Goal: Task Accomplishment & Management: Use online tool/utility

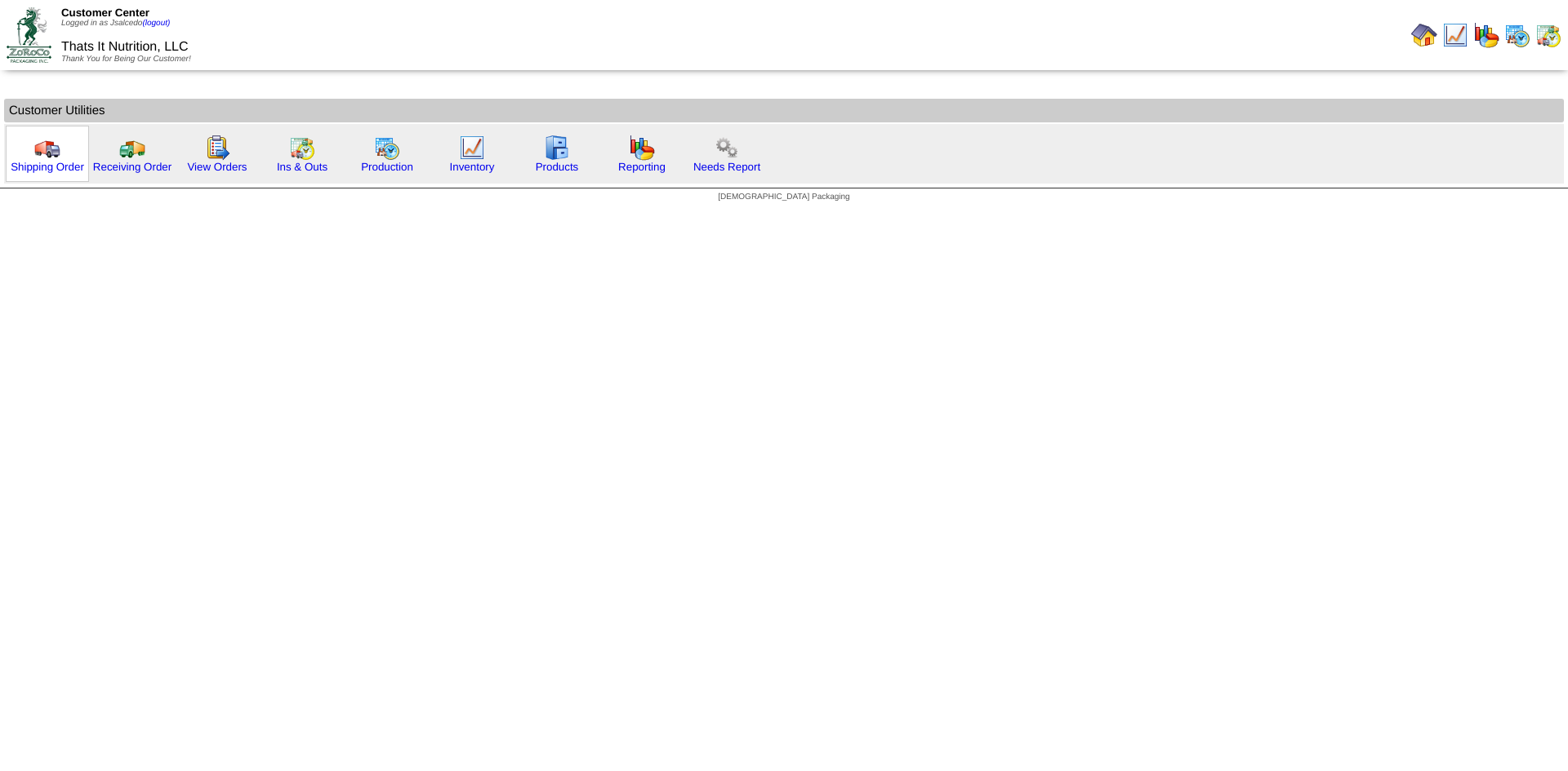
click at [40, 149] on img at bounding box center [48, 148] width 26 height 26
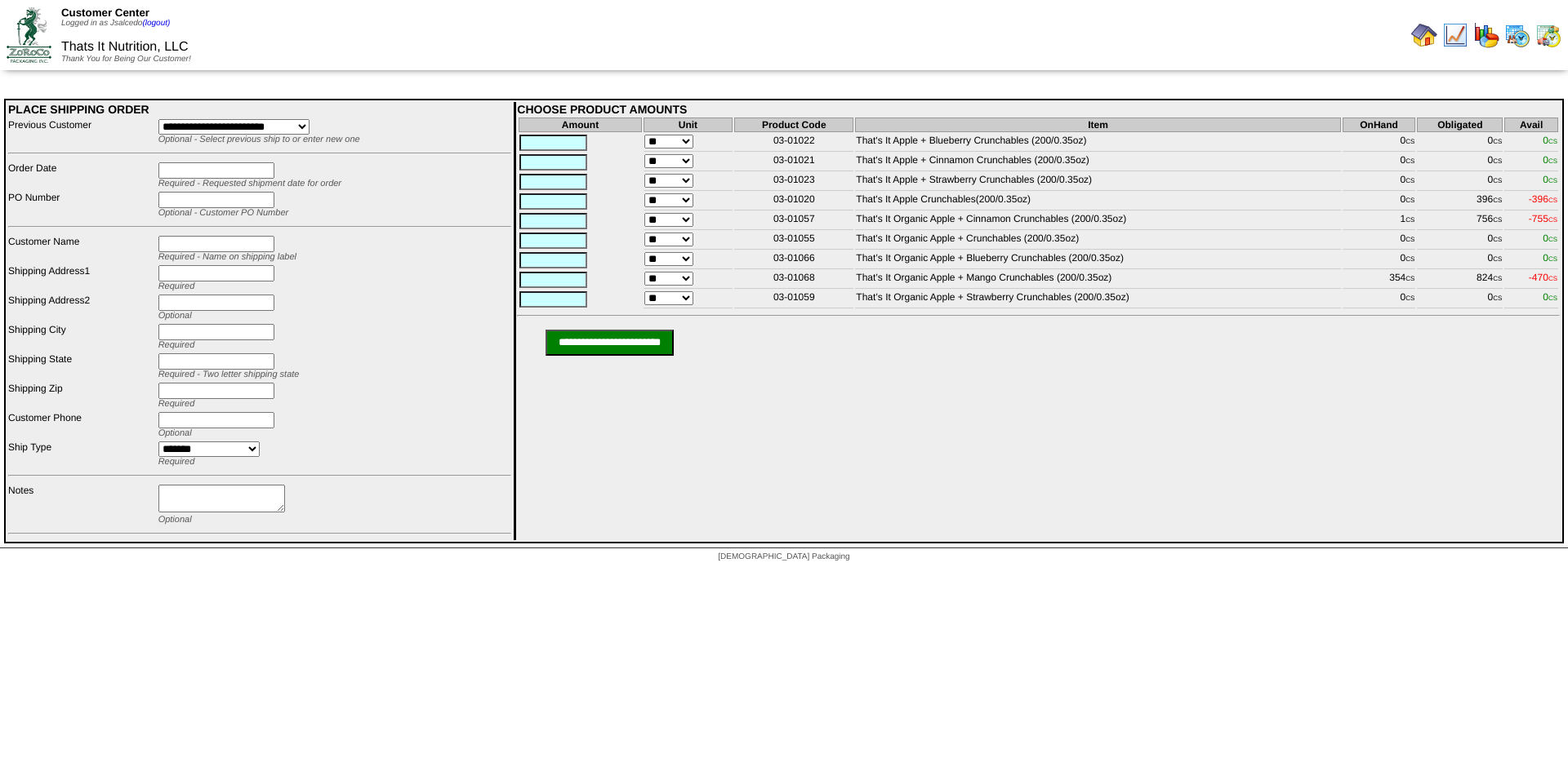
click at [1512, 33] on img at bounding box center [1517, 35] width 26 height 26
